Goal: Use online tool/utility: Utilize a website feature to perform a specific function

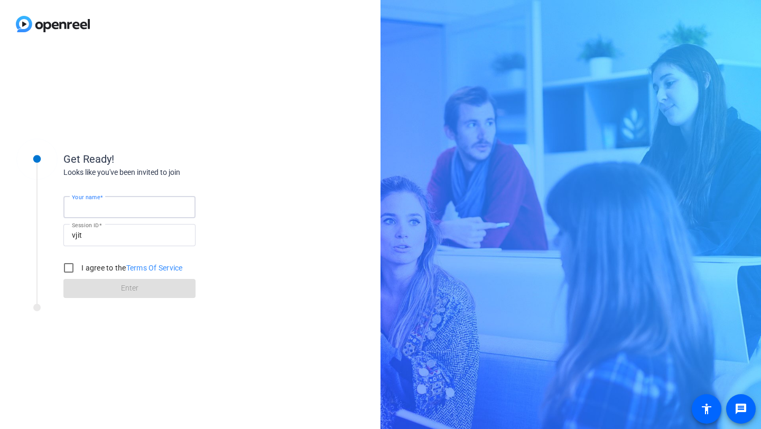
click at [132, 208] on input "Your name" at bounding box center [129, 207] width 115 height 13
type input "[PERSON_NAME]"
click at [69, 266] on input "I agree to the Terms Of Service" at bounding box center [68, 267] width 21 height 21
checkbox input "true"
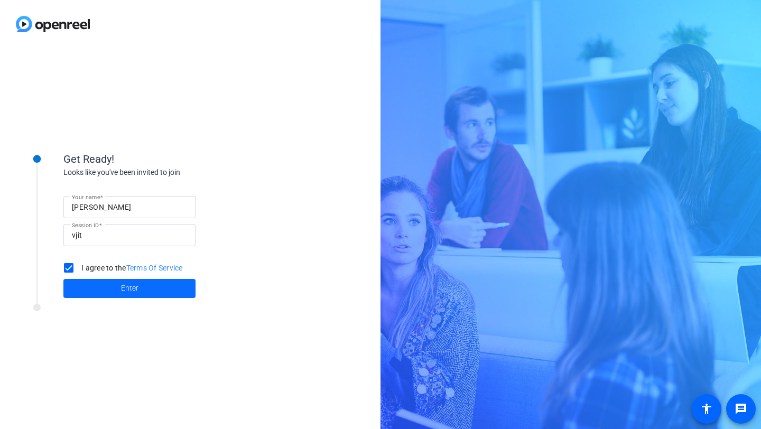
click at [100, 286] on span at bounding box center [129, 288] width 132 height 25
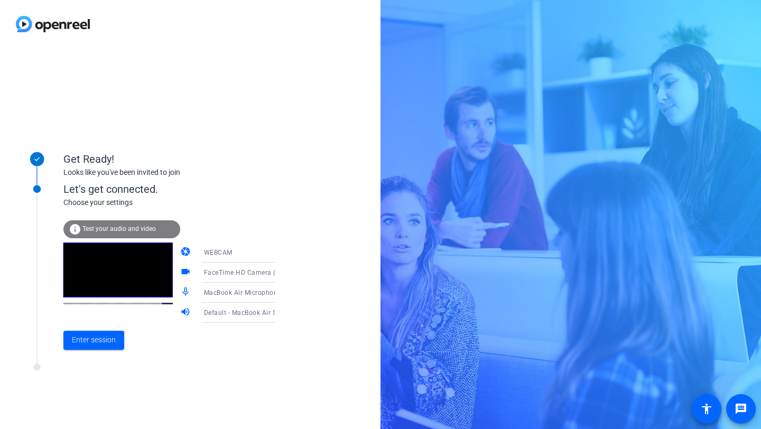
click at [148, 229] on span "Test your audio and video" at bounding box center [118, 228] width 73 height 7
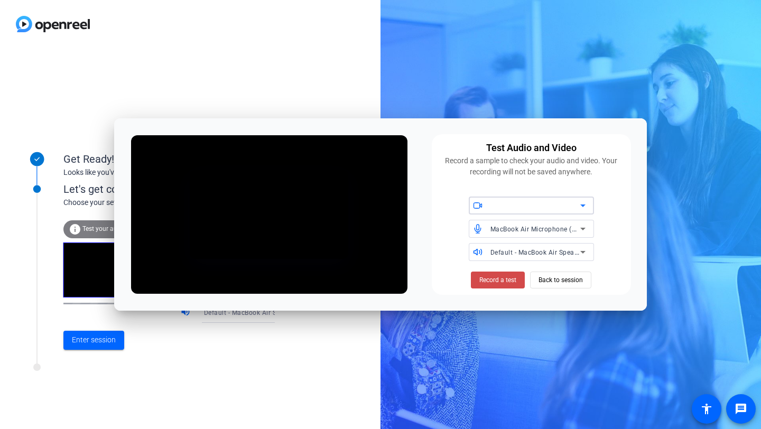
click at [503, 279] on span "Record a test" at bounding box center [497, 280] width 37 height 10
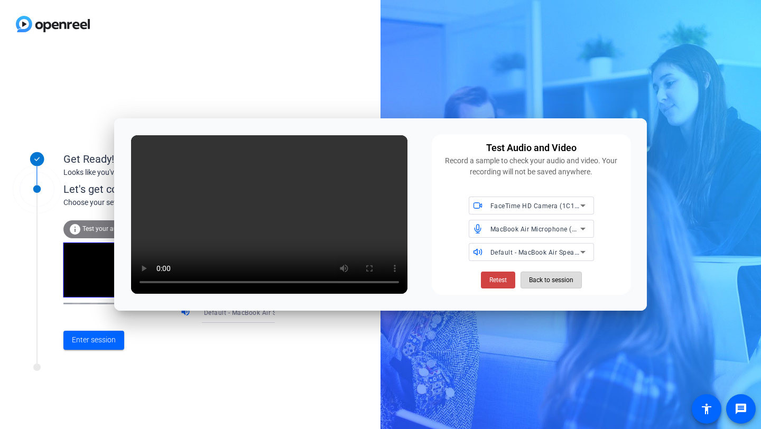
click at [569, 282] on span "Back to session" at bounding box center [551, 280] width 44 height 20
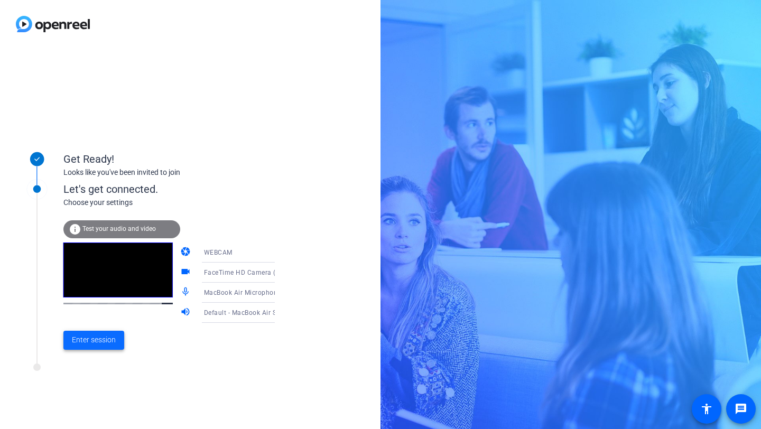
click at [108, 337] on span "Enter session" at bounding box center [94, 340] width 44 height 11
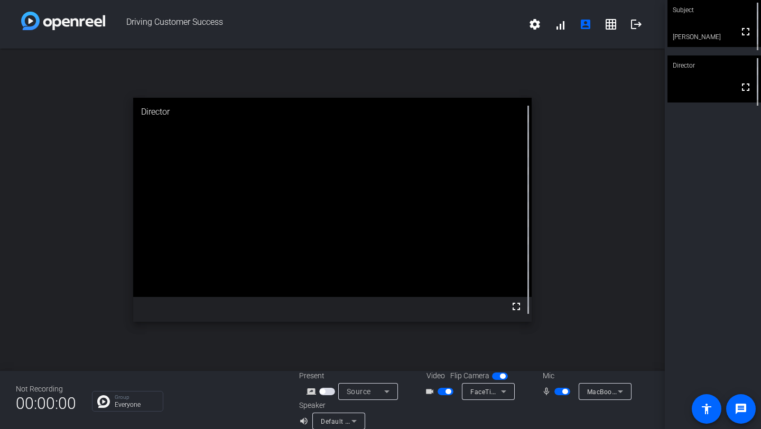
click at [565, 74] on div "open_in_new Director fullscreen" at bounding box center [332, 210] width 665 height 322
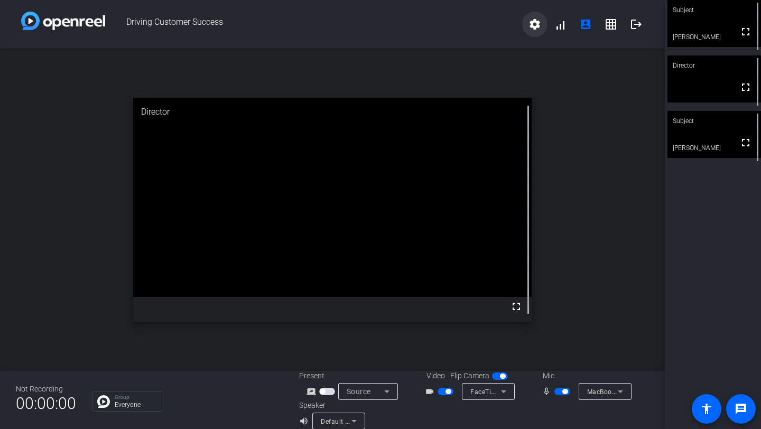
click at [531, 22] on mat-icon "settings" at bounding box center [535, 24] width 13 height 13
click at [621, 257] on div at bounding box center [380, 214] width 761 height 429
click at [563, 391] on span "button" at bounding box center [564, 391] width 5 height 5
click at [563, 391] on span "button" at bounding box center [562, 391] width 16 height 7
click at [563, 393] on span "button" at bounding box center [564, 391] width 5 height 5
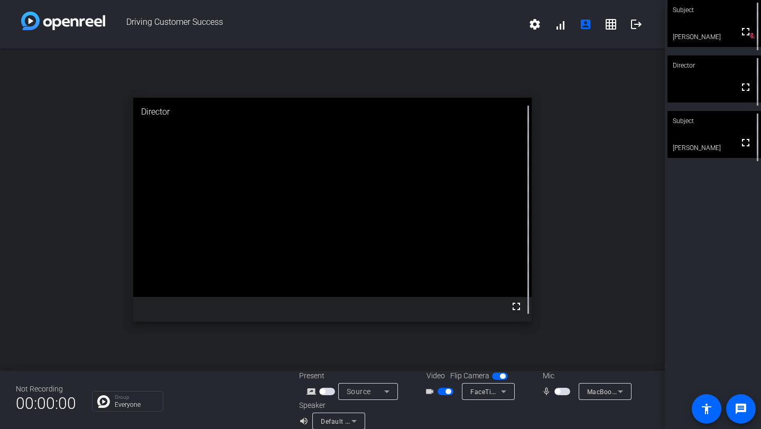
click at [563, 392] on span "button" at bounding box center [562, 391] width 16 height 7
click at [563, 392] on span "button" at bounding box center [564, 391] width 5 height 5
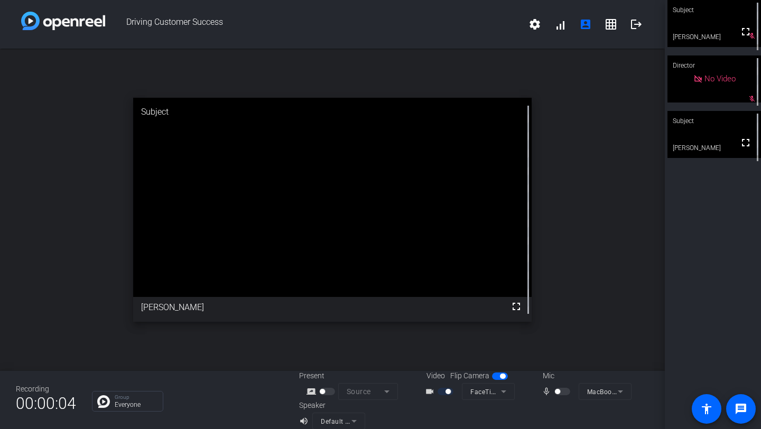
click at [561, 388] on div at bounding box center [563, 391] width 18 height 7
click at [567, 386] on mat-slide-toggle at bounding box center [563, 391] width 18 height 11
click at [562, 399] on div "mic_none MacBook Air Microphone (Built-in)" at bounding box center [585, 391] width 106 height 17
click at [562, 396] on mat-slide-toggle at bounding box center [563, 391] width 18 height 11
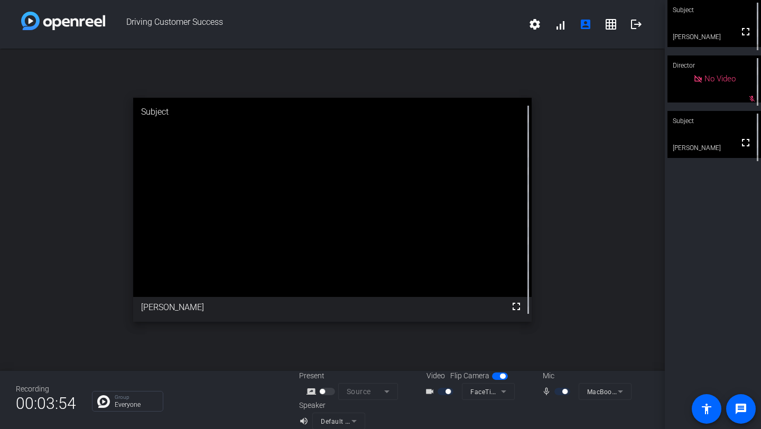
click at [550, 392] on div "mic_none" at bounding box center [560, 391] width 37 height 13
click at [562, 389] on div at bounding box center [563, 391] width 18 height 7
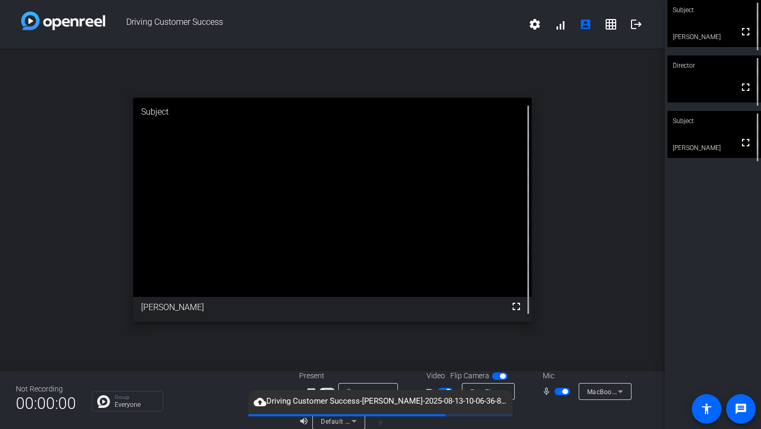
click at [559, 388] on span "button" at bounding box center [562, 391] width 16 height 7
click at [707, 253] on div "Subject fullscreen [PERSON_NAME] mic_off_outline Director fullscreen Subject fu…" at bounding box center [713, 214] width 96 height 429
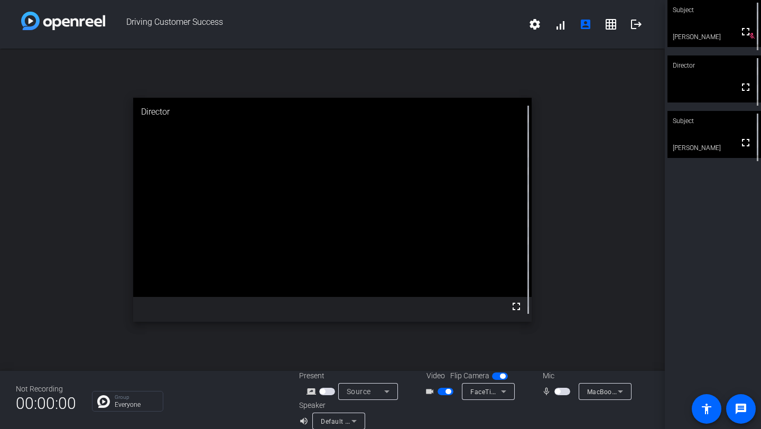
click at [561, 393] on span "button" at bounding box center [562, 391] width 16 height 7
click at [562, 394] on span "button" at bounding box center [562, 391] width 16 height 7
click at [560, 391] on span "button" at bounding box center [557, 391] width 5 height 5
